Goal: Task Accomplishment & Management: Complete application form

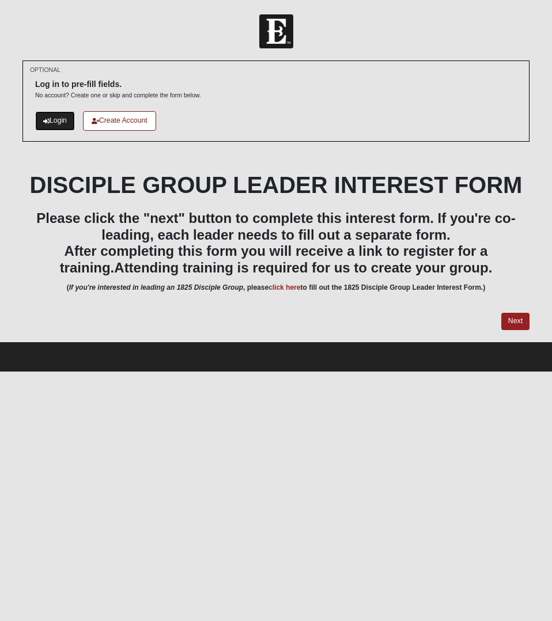
click at [58, 118] on link "Login" at bounding box center [55, 120] width 40 height 19
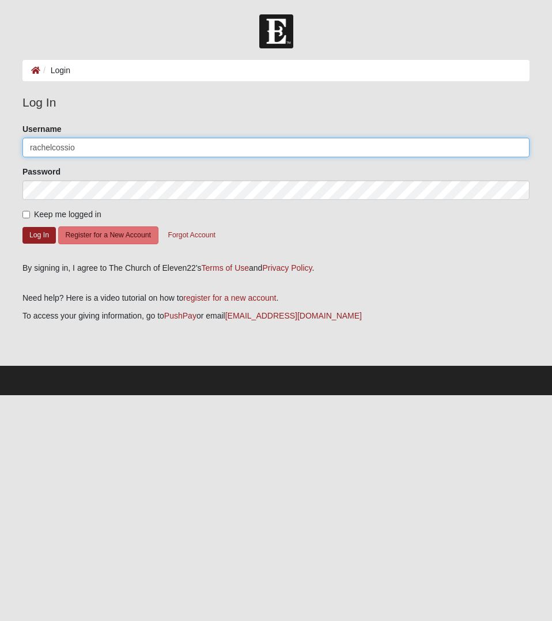
click at [58, 148] on input "rachelcossio" at bounding box center [275, 148] width 507 height 20
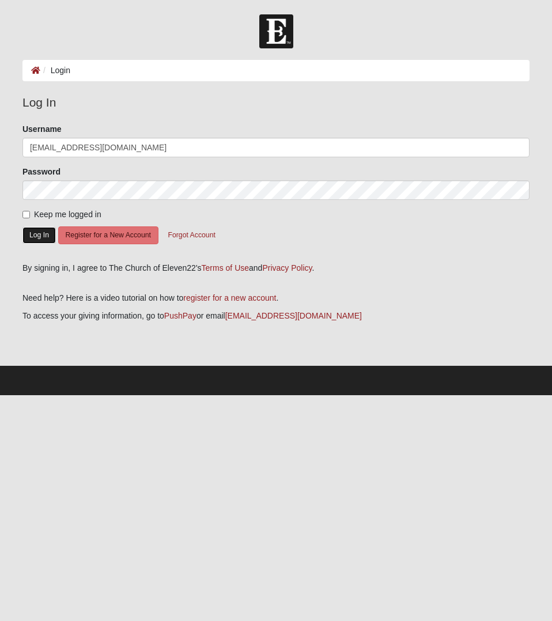
click at [49, 239] on button "Log In" at bounding box center [38, 235] width 33 height 17
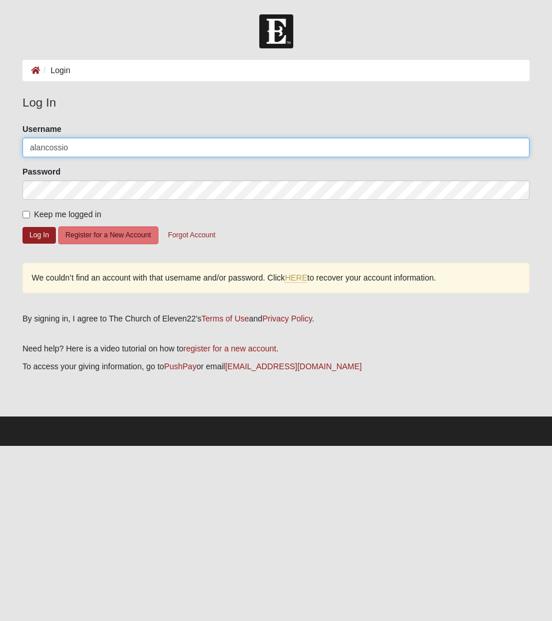
type input "alancossio"
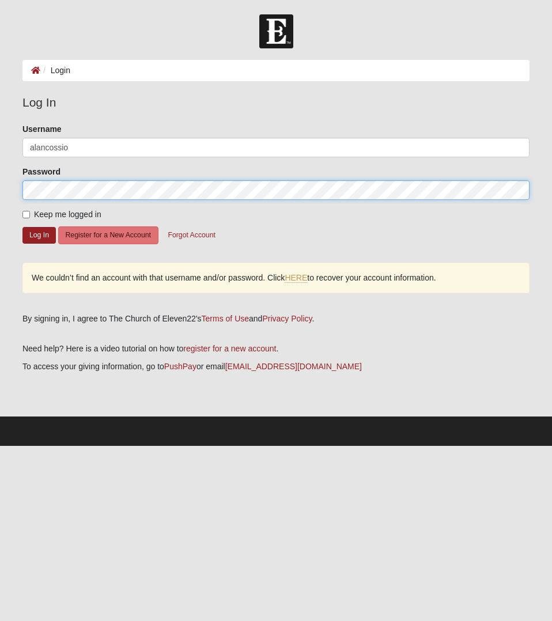
click at [22, 227] on button "Log In" at bounding box center [38, 235] width 33 height 17
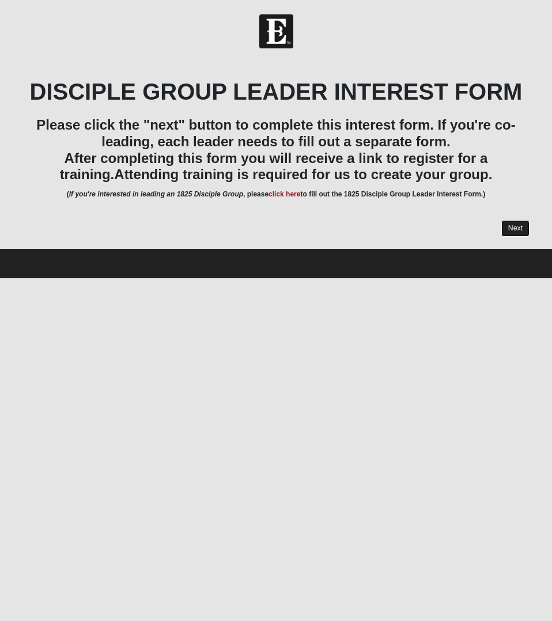
click at [507, 235] on link "Next" at bounding box center [515, 228] width 28 height 17
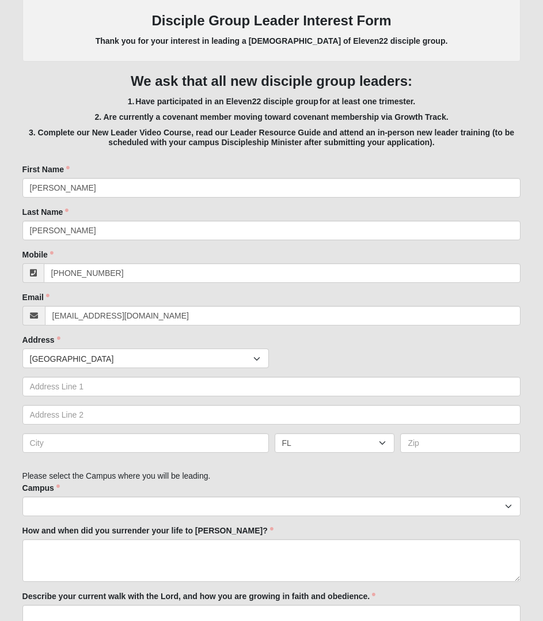
scroll to position [157, 0]
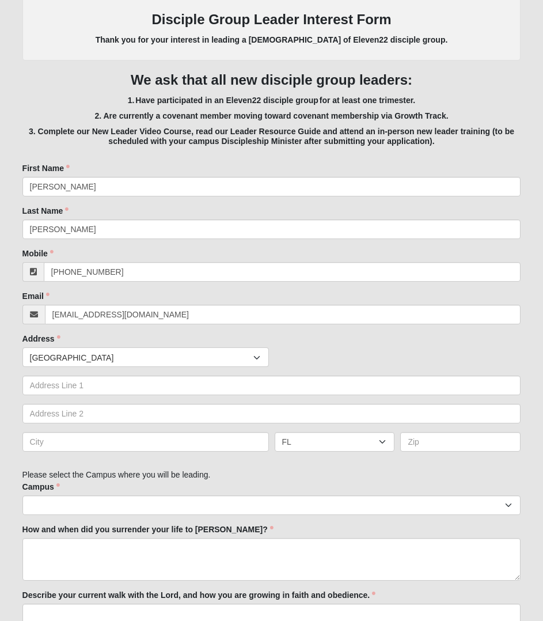
click at [118, 356] on span "[GEOGRAPHIC_DATA]" at bounding box center [142, 358] width 224 height 20
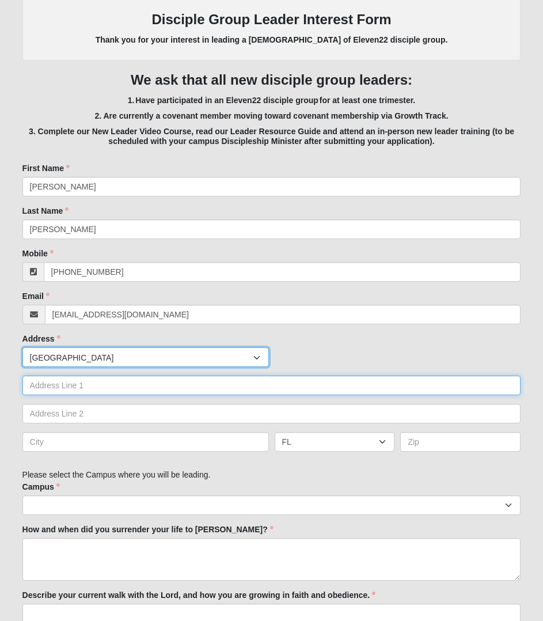
click at [61, 381] on input "text" at bounding box center [271, 386] width 499 height 20
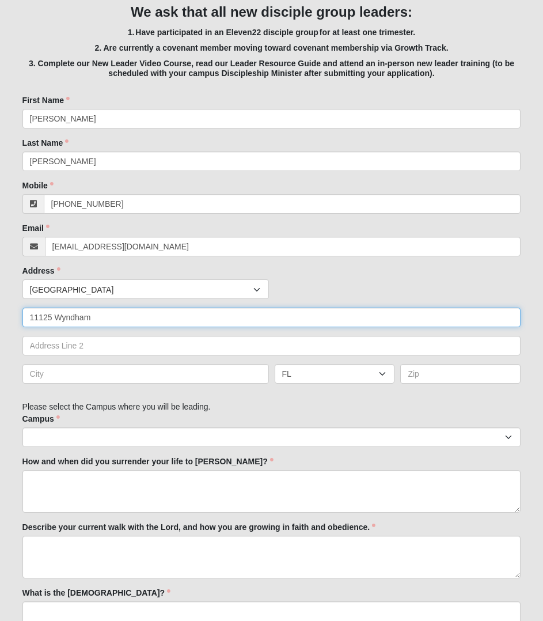
scroll to position [226, 0]
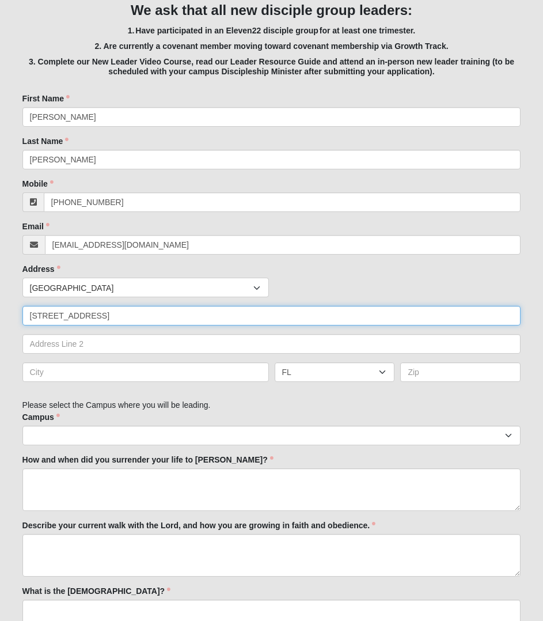
type input "[STREET_ADDRESS]"
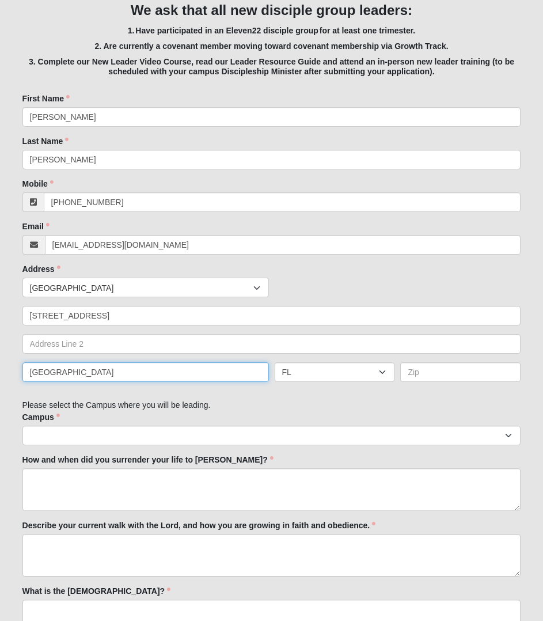
type input "[GEOGRAPHIC_DATA]"
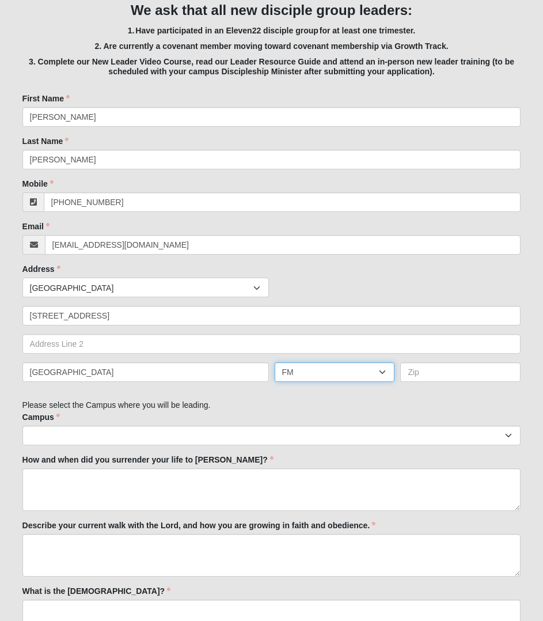
select select "FL"
type input "32246"
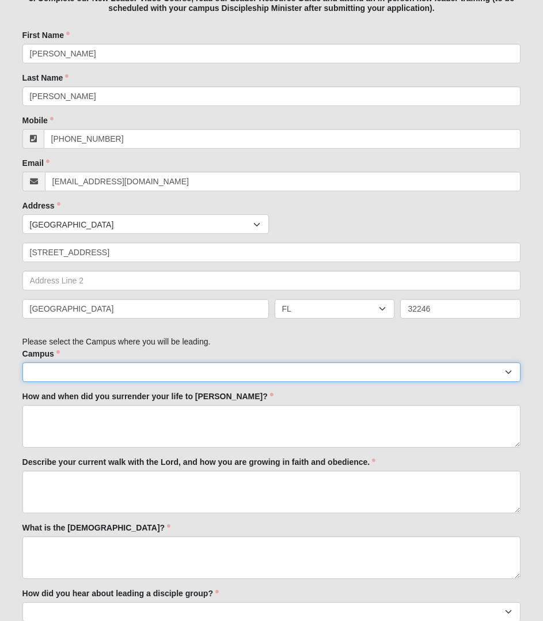
scroll to position [296, 0]
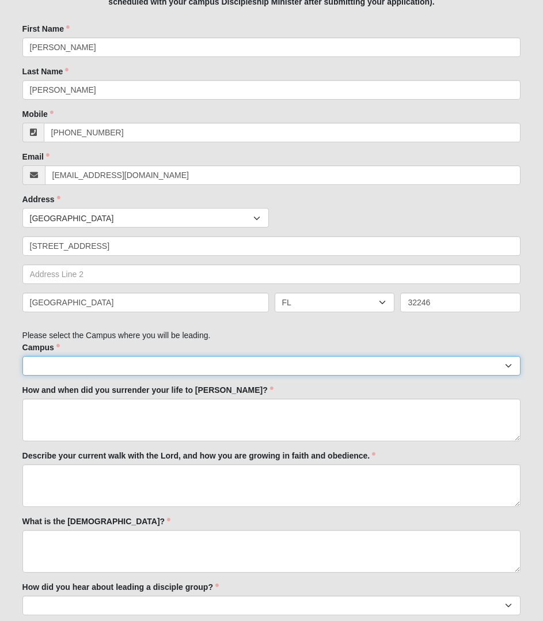
click at [67, 368] on select "Arlington Baymeadows Eleven22 Online [PERSON_NAME][GEOGRAPHIC_DATA] Jesup Manda…" at bounding box center [271, 366] width 499 height 20
select select "3"
click at [22, 356] on select "Arlington Baymeadows Eleven22 Online [PERSON_NAME][GEOGRAPHIC_DATA] Jesup Manda…" at bounding box center [271, 366] width 499 height 20
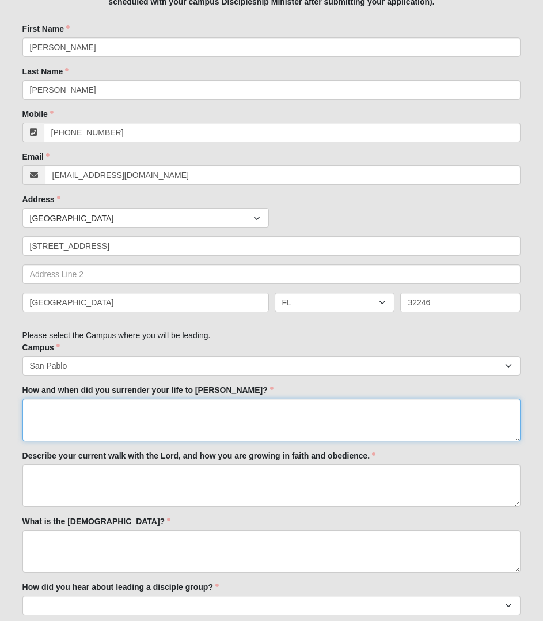
click at [54, 417] on textarea "How and when did you surrender your life to [PERSON_NAME]?" at bounding box center [271, 420] width 499 height 43
type textarea "I"
type textarea "i"
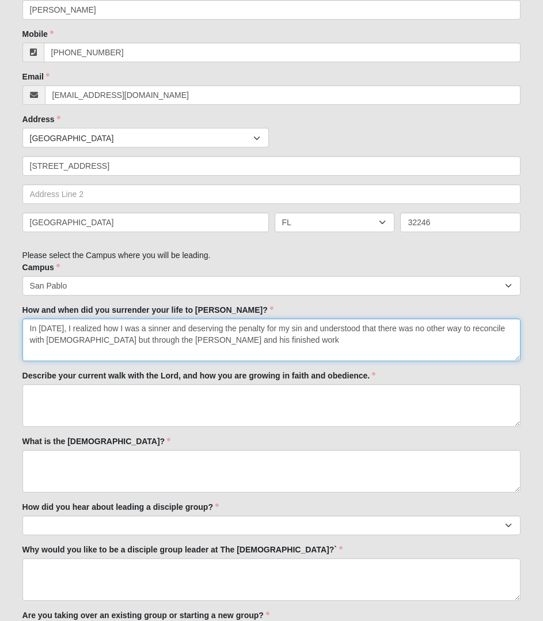
scroll to position [377, 0]
type textarea "In [DATE], I realized how I was a sinner and deserving the penalty for my sin a…"
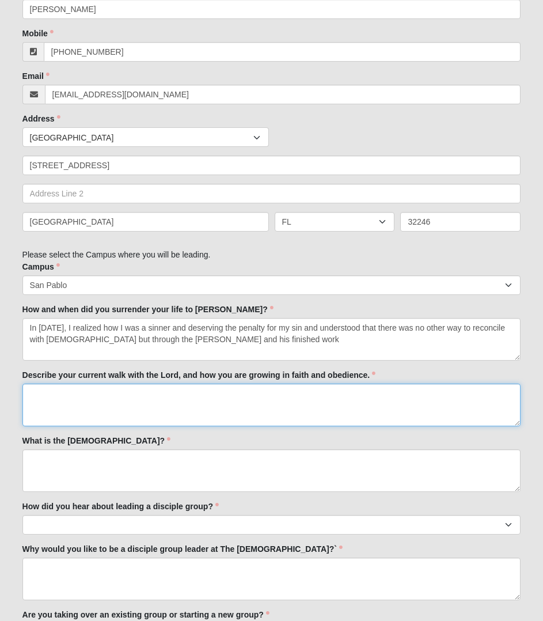
click at [115, 389] on textarea "Describe your current walk with the Lord, and how you are growing in faith and …" at bounding box center [271, 405] width 499 height 43
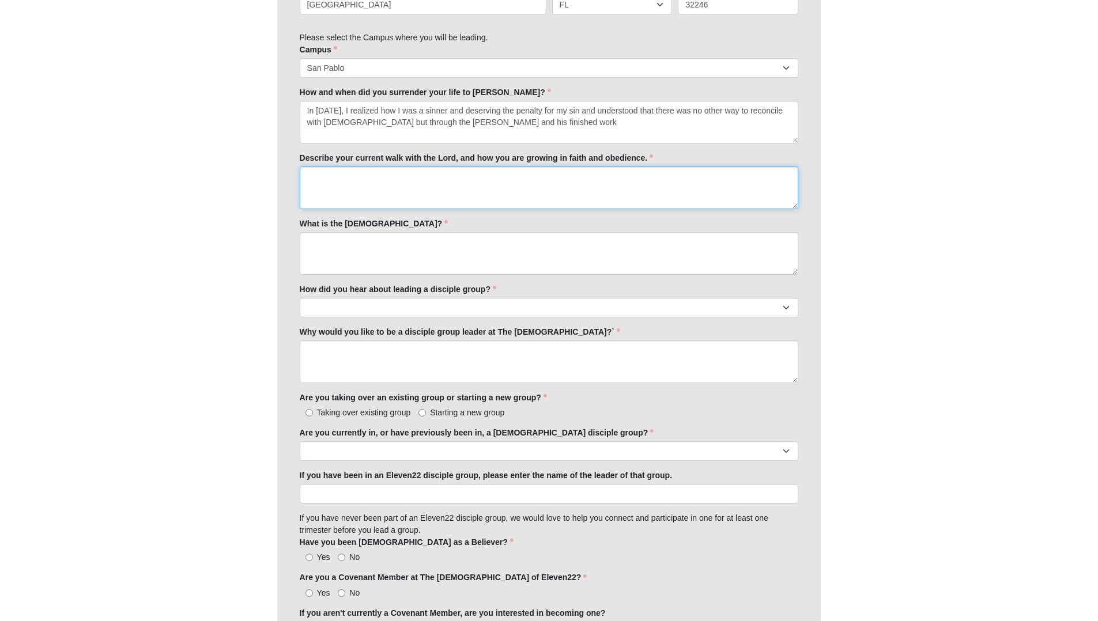
scroll to position [590, 0]
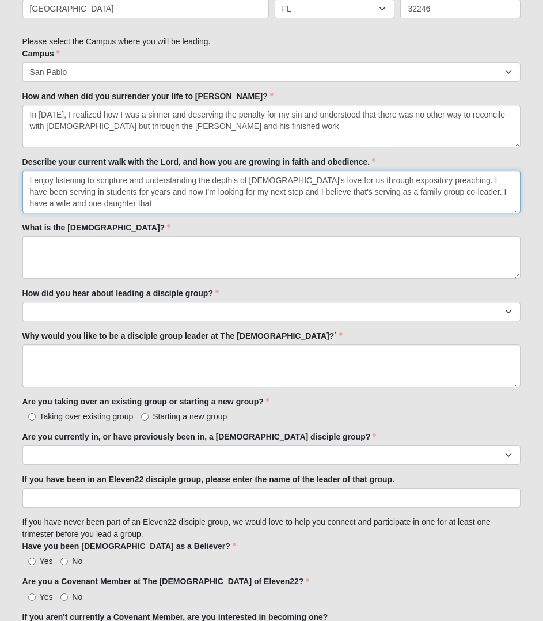
click at [96, 206] on textarea "I enjoy listening to scripture and understanding the depth's of [DEMOGRAPHIC_DA…" at bounding box center [271, 192] width 499 height 43
type textarea "I enjoy listening to scripture and understanding the depth's of [DEMOGRAPHIC_DA…"
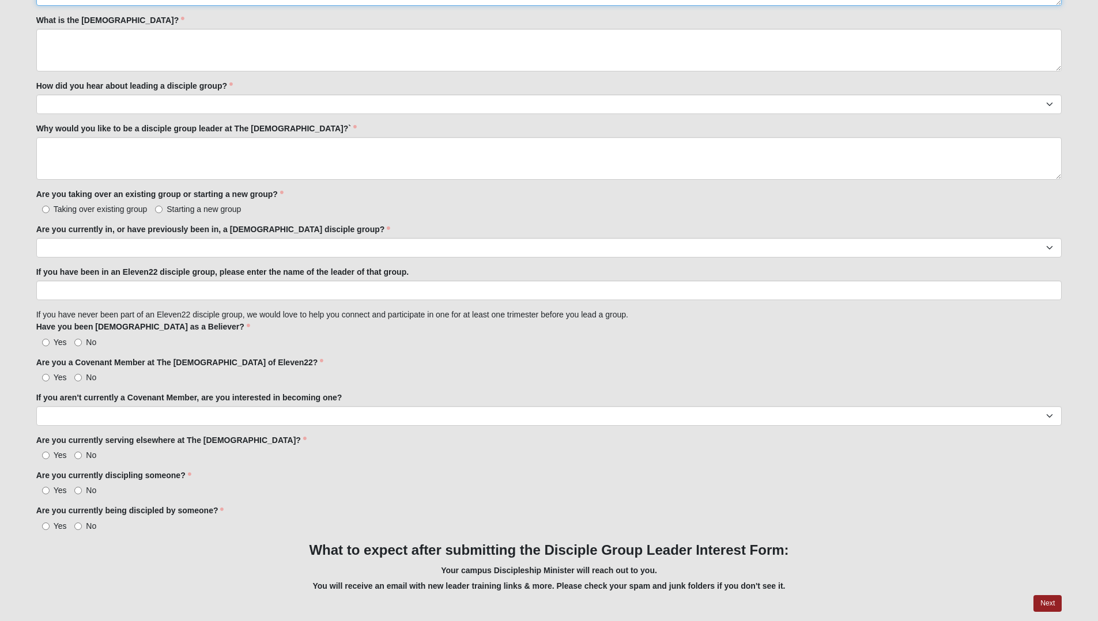
scroll to position [785, 0]
